Goal: Communication & Community: Connect with others

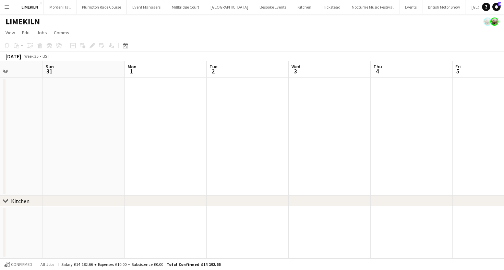
scroll to position [0, 145]
click at [15, 29] on span "View" at bounding box center [10, 32] width 10 height 6
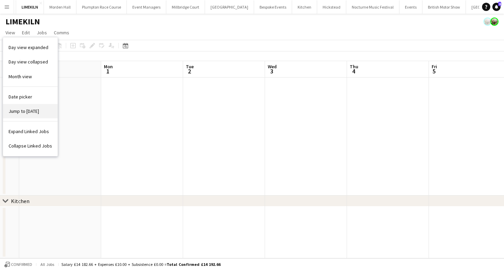
click at [29, 113] on span "Jump to [DATE]" at bounding box center [24, 111] width 30 height 6
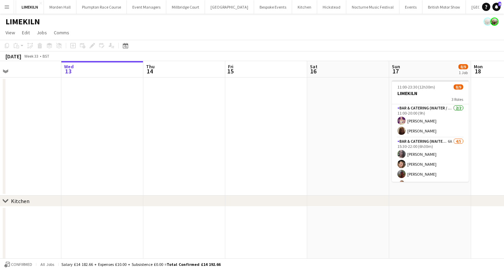
scroll to position [0, 254]
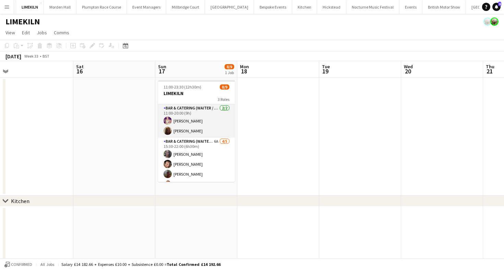
click at [215, 133] on app-card-role "Bar & Catering (Waiter / waitress) [DATE] 11:00-20:00 (9h) [PERSON_NAME] Maddie…" at bounding box center [196, 120] width 77 height 33
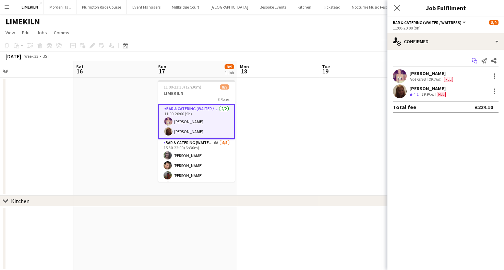
click at [472, 62] on icon "Start chat" at bounding box center [473, 60] width 5 height 5
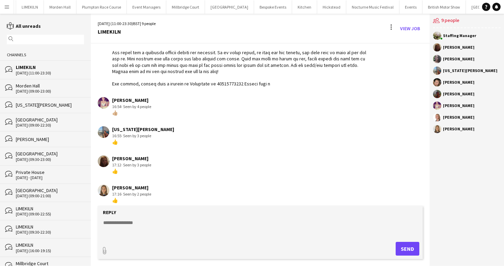
scroll to position [99, 0]
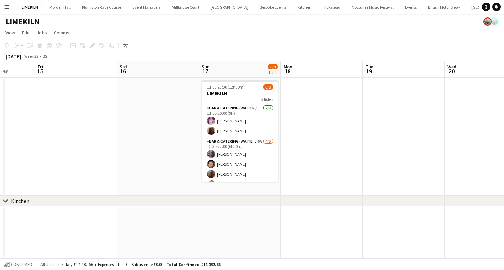
scroll to position [0, 270]
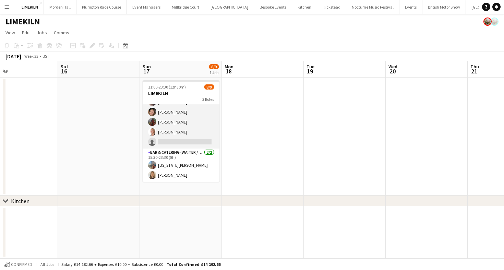
click at [185, 147] on app-card-role "Bar & Catering (Waiter / waitress) 6A [DATE] 15:30-22:00 (6h30m) [PERSON_NAME] …" at bounding box center [181, 116] width 77 height 63
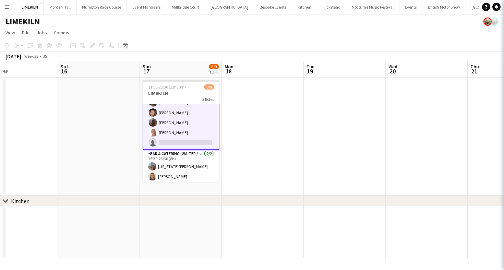
scroll to position [53, 0]
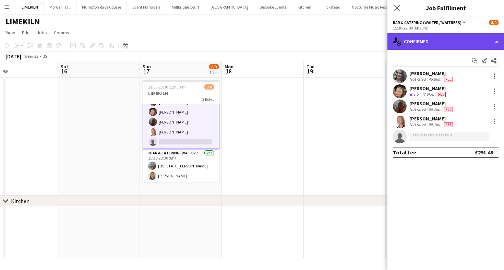
click at [447, 33] on div "single-neutral-actions-check-2 Confirmed" at bounding box center [445, 41] width 116 height 16
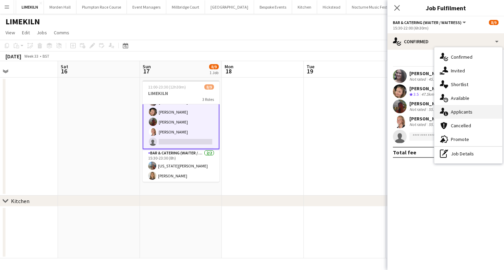
click at [469, 107] on div "single-neutral-actions-information Applicants" at bounding box center [468, 112] width 68 height 14
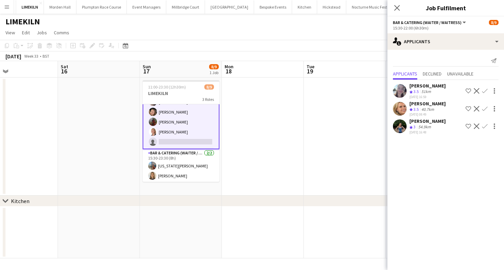
click at [332, 51] on div "[DATE] Week 33 • BST" at bounding box center [252, 56] width 504 height 10
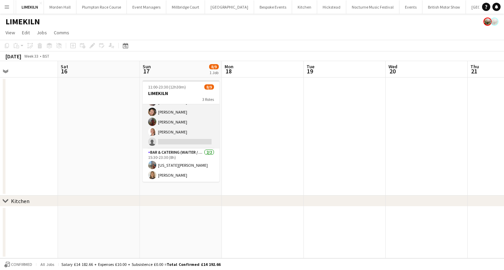
scroll to position [4, 0]
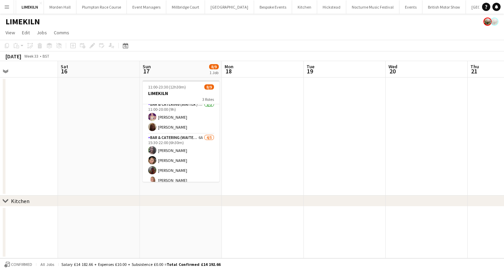
click at [242, 24] on div "LIMEKILN" at bounding box center [252, 20] width 504 height 13
